Goal: Task Accomplishment & Management: Manage account settings

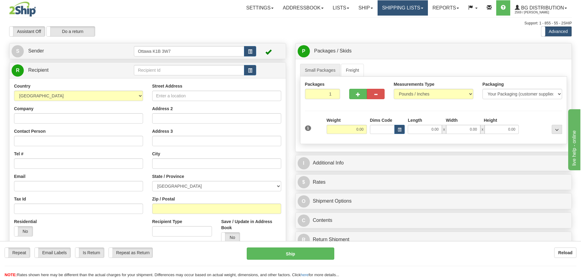
click at [393, 7] on link "Shipping lists" at bounding box center [402, 7] width 50 height 15
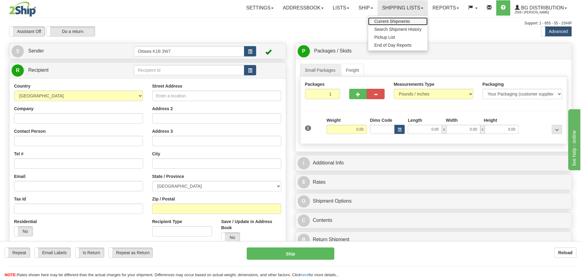
click at [394, 19] on span "Current Shipments" at bounding box center [392, 21] width 36 height 5
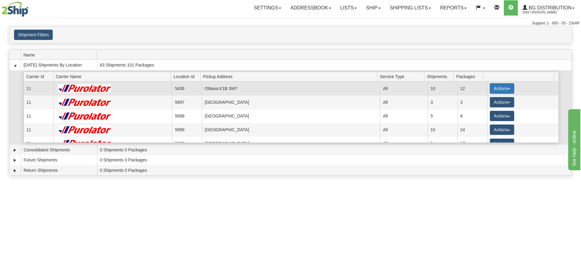
click at [493, 87] on button "Actions" at bounding box center [502, 88] width 24 height 10
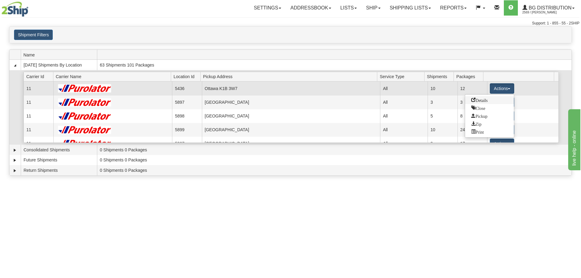
click at [487, 100] on span "Details" at bounding box center [479, 100] width 16 height 4
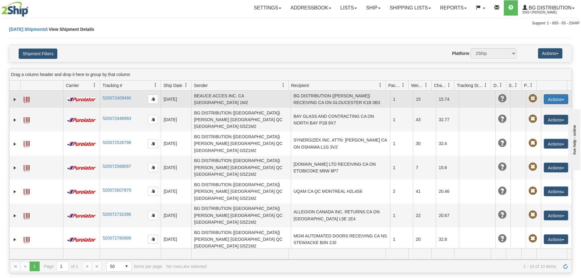
click at [552, 97] on button "Actions" at bounding box center [556, 99] width 24 height 10
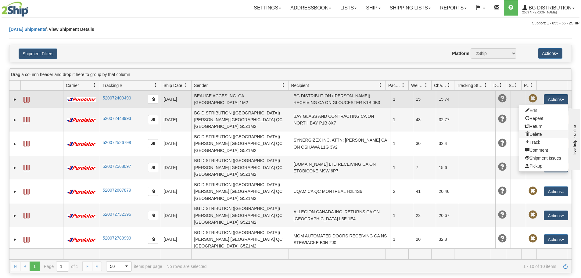
click at [530, 134] on link "Delete" at bounding box center [543, 134] width 49 height 8
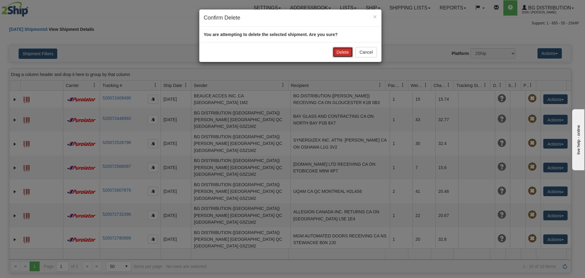
click at [339, 53] on button "Delete" at bounding box center [343, 52] width 20 height 10
